Goal: Task Accomplishment & Management: Manage account settings

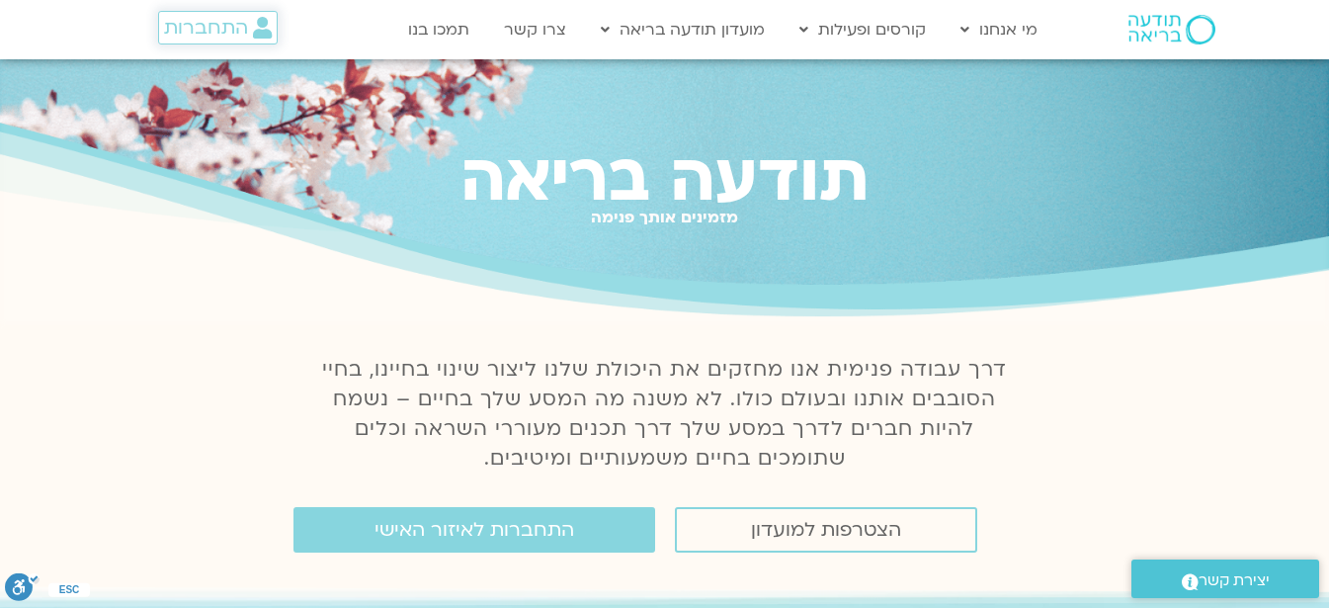
click at [213, 28] on span "התחברות" at bounding box center [206, 28] width 84 height 22
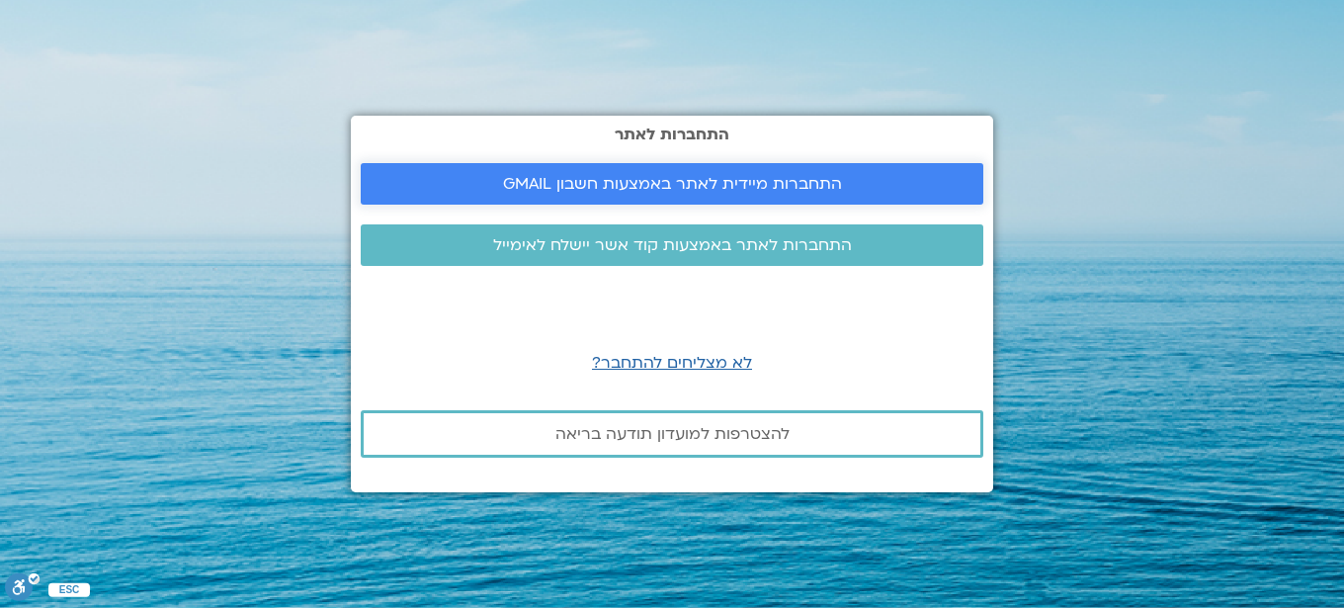
click at [640, 180] on span "התחברות מיידית לאתר באמצעות חשבון GMAIL" at bounding box center [672, 184] width 339 height 18
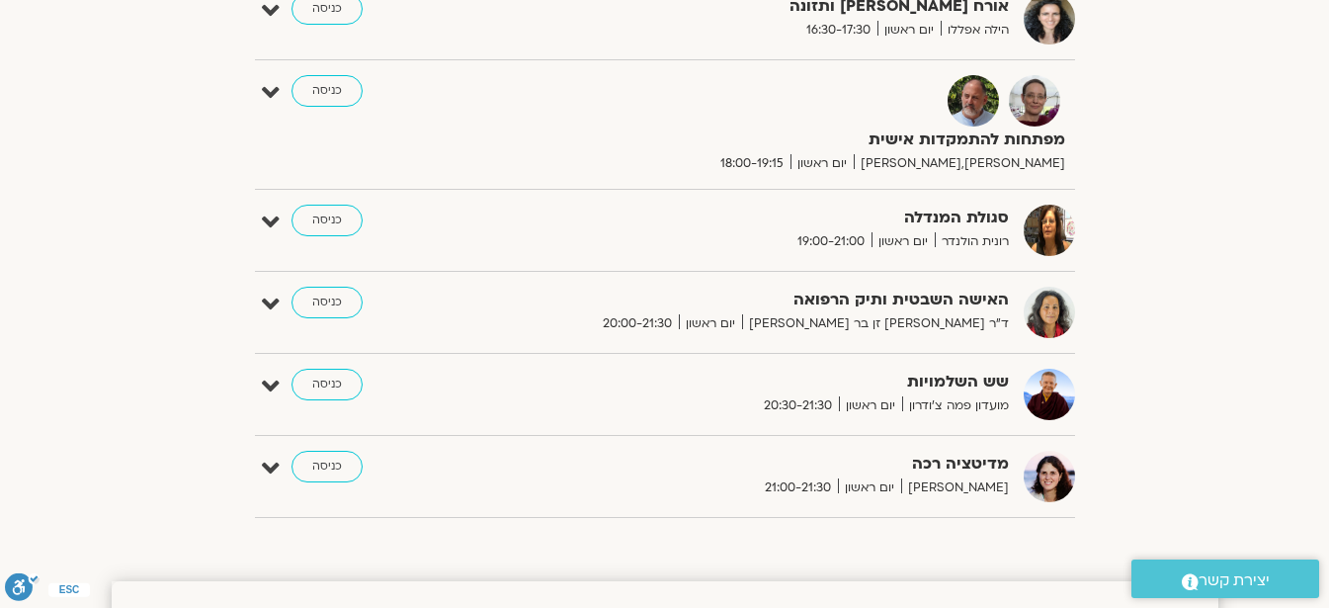
scroll to position [1739, 0]
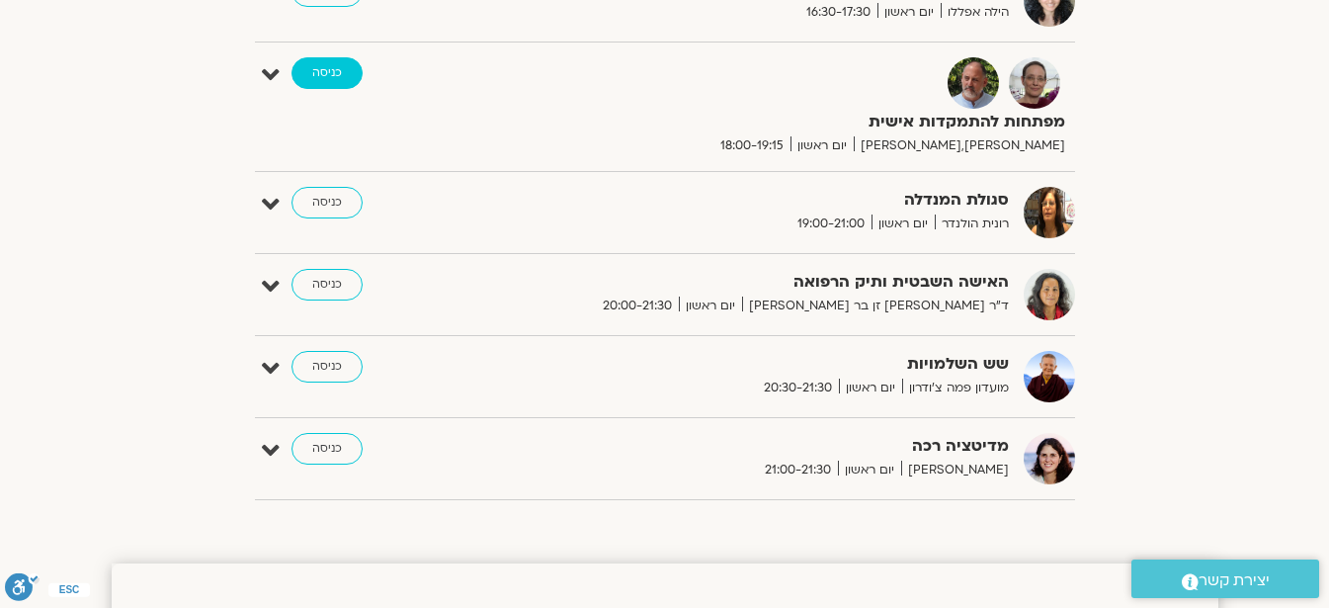
click at [326, 71] on link "כניסה" at bounding box center [327, 73] width 71 height 32
